Goal: Information Seeking & Learning: Find specific page/section

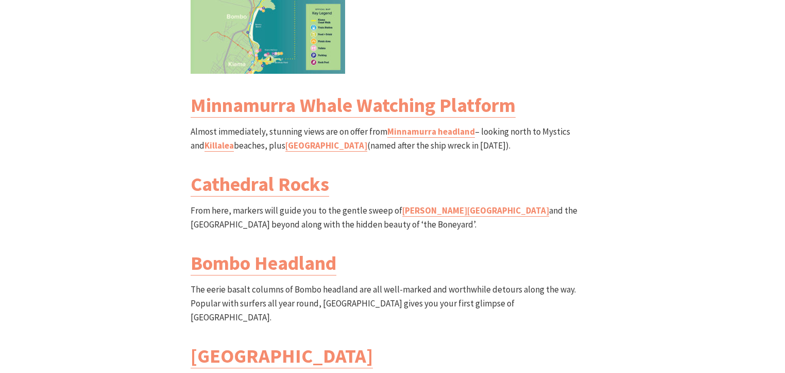
scroll to position [1245, 0]
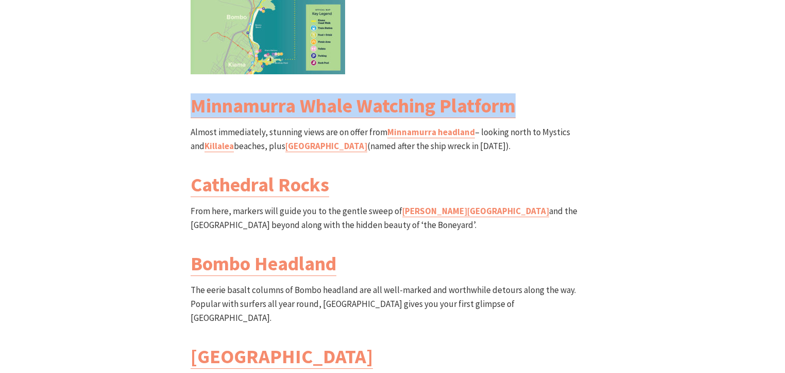
drag, startPoint x: 535, startPoint y: 72, endPoint x: 164, endPoint y: 63, distance: 371.1
click at [164, 63] on div "North Section Minnamurra River to [GEOGRAPHIC_DATA] Grade: Medium Distance: 8.5…" at bounding box center [392, 102] width 618 height 720
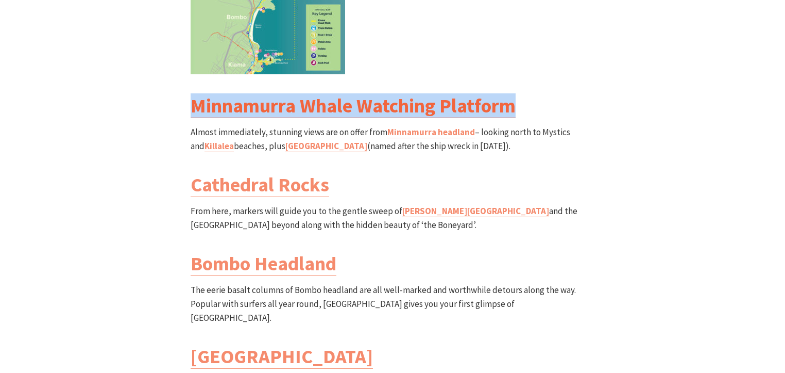
copy link "Minnamurra Whale Watching Platform"
click at [358, 93] on link "Minnamurra Whale Watching Platform" at bounding box center [353, 105] width 325 height 25
